Goal: Navigation & Orientation: Find specific page/section

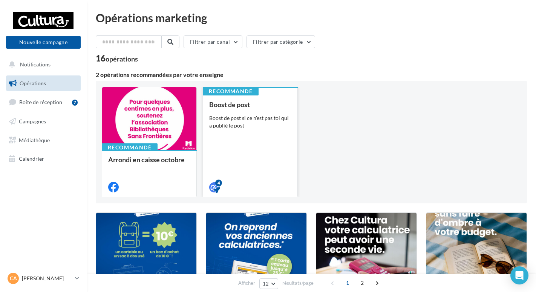
click at [285, 138] on div "Boost de post Boost de post si ce n'est pas toi qui a publié le post" at bounding box center [250, 145] width 82 height 89
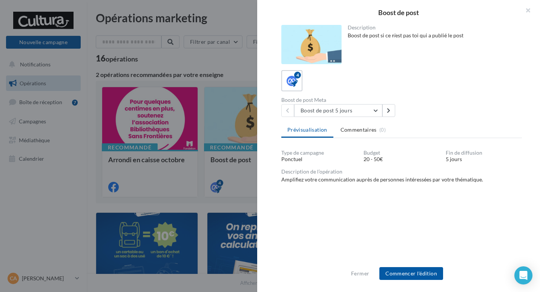
click at [531, 9] on button "button" at bounding box center [525, 11] width 30 height 23
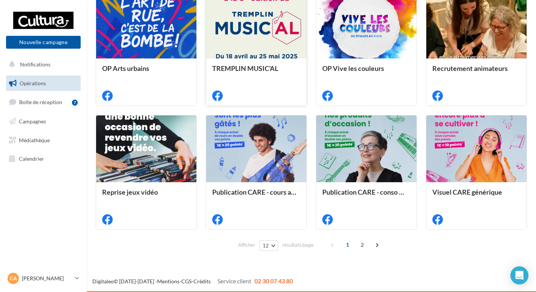
scroll to position [345, 0]
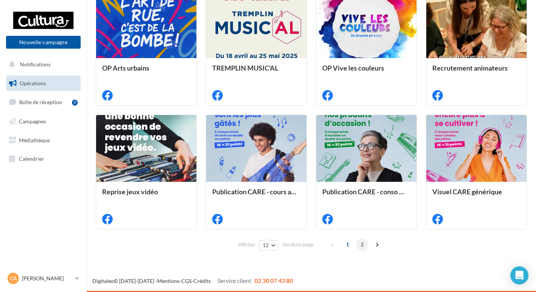
click at [364, 244] on span "2" at bounding box center [362, 244] width 12 height 12
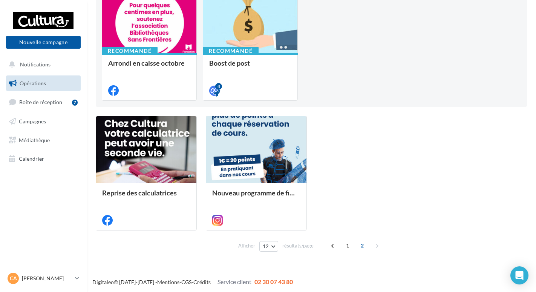
scroll to position [98, 0]
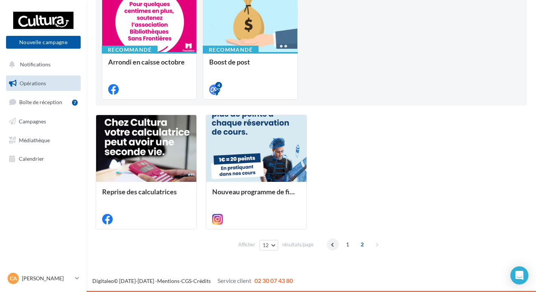
click at [331, 243] on span at bounding box center [333, 244] width 12 height 12
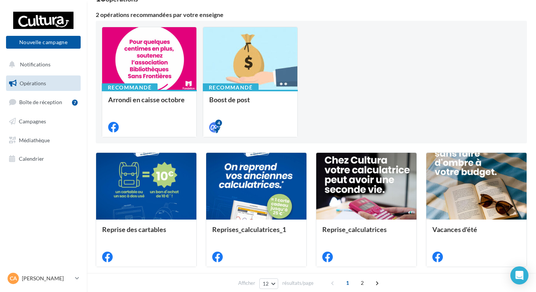
scroll to position [0, 0]
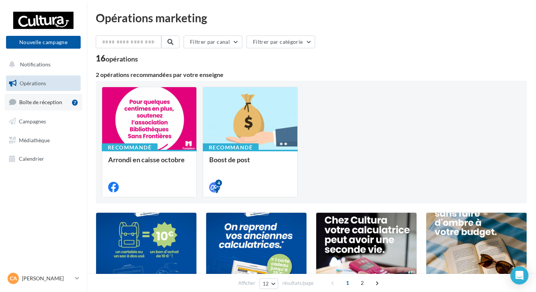
click at [46, 108] on link "Boîte de réception 7" at bounding box center [44, 102] width 78 height 16
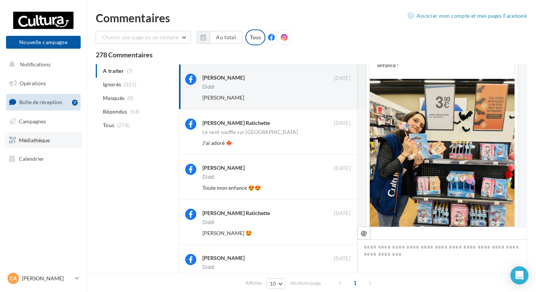
click at [23, 141] on span "Médiathèque" at bounding box center [34, 140] width 31 height 6
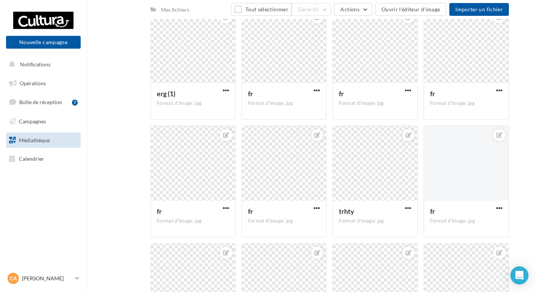
scroll to position [10268, 0]
